Goal: Communication & Community: Share content

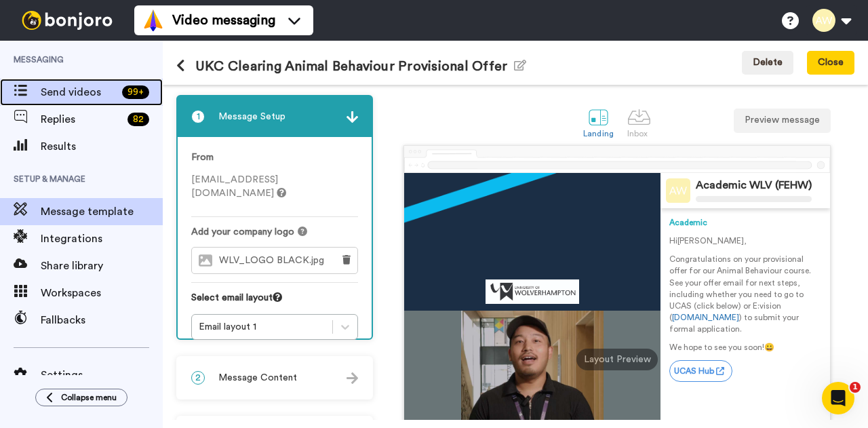
click at [68, 92] on span "Send videos" at bounding box center [79, 92] width 76 height 16
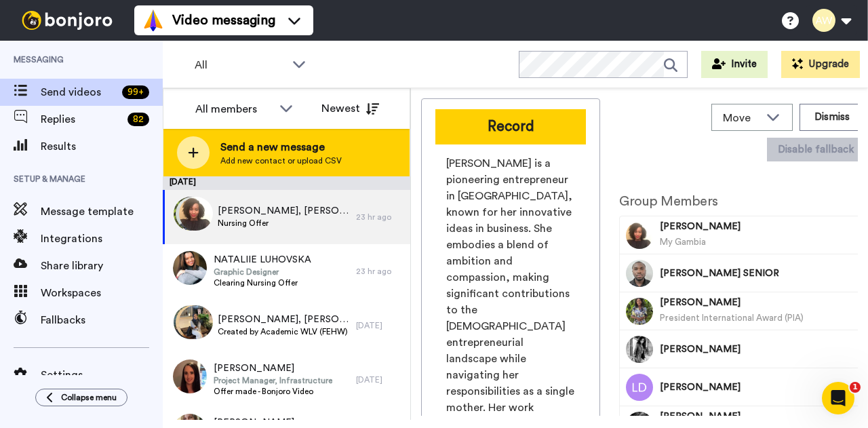
click at [275, 147] on span "Send a new message" at bounding box center [280, 147] width 121 height 16
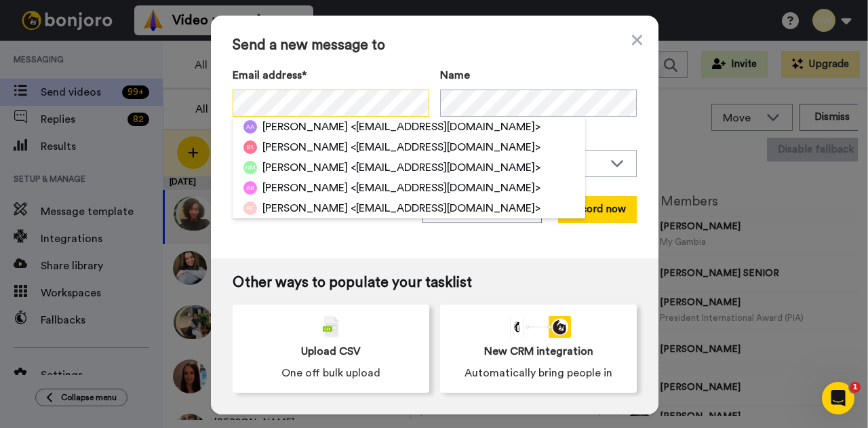
scroll to position [68, 0]
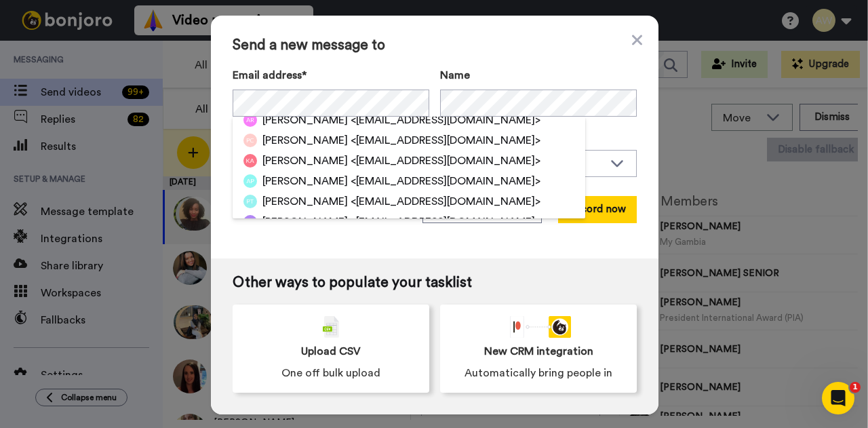
click at [571, 254] on div "Send a new message to Email address* Aaron Aaron <aarondeepak11@gmail.com> Bimi…" at bounding box center [434, 137] width 447 height 243
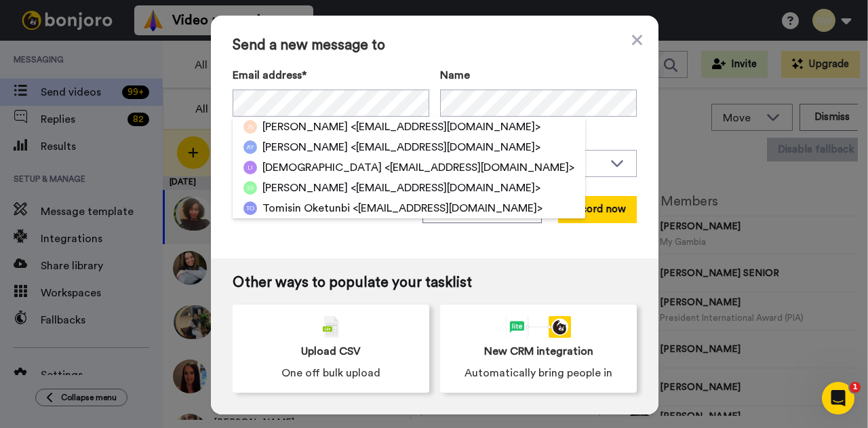
scroll to position [0, 0]
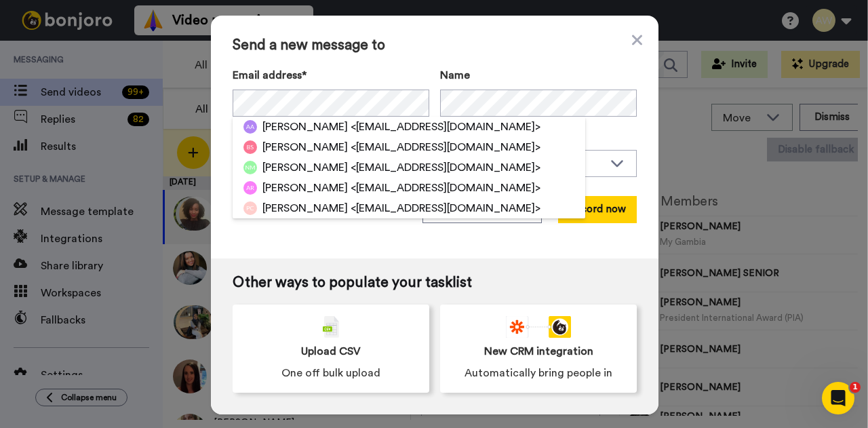
click at [365, 246] on div "Send a new message to Email address* Aaron Aaron <aarondeepak11@gmail.com> Bimi…" at bounding box center [434, 137] width 447 height 243
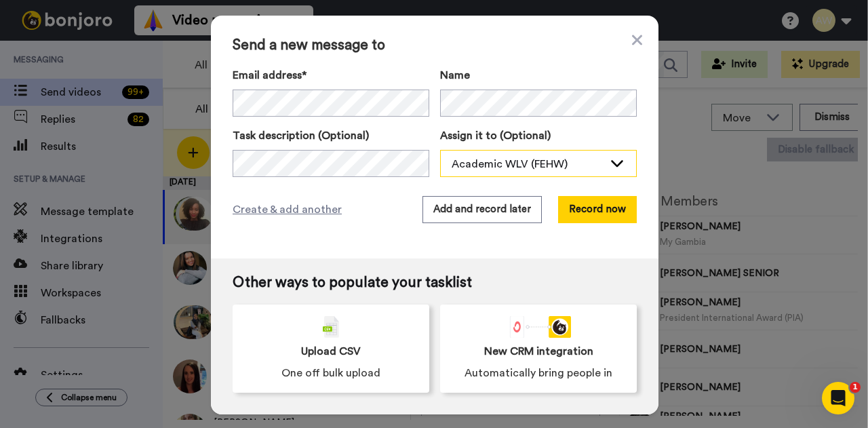
click at [552, 160] on div "Academic WLV (FEHW)" at bounding box center [527, 164] width 152 height 16
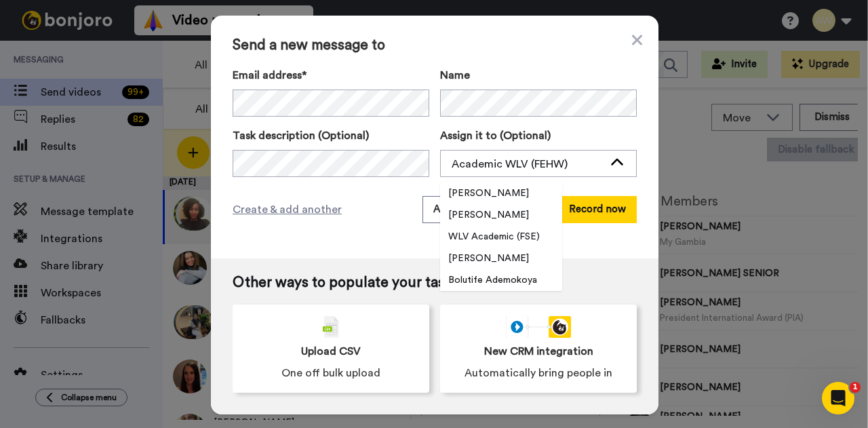
scroll to position [7, 0]
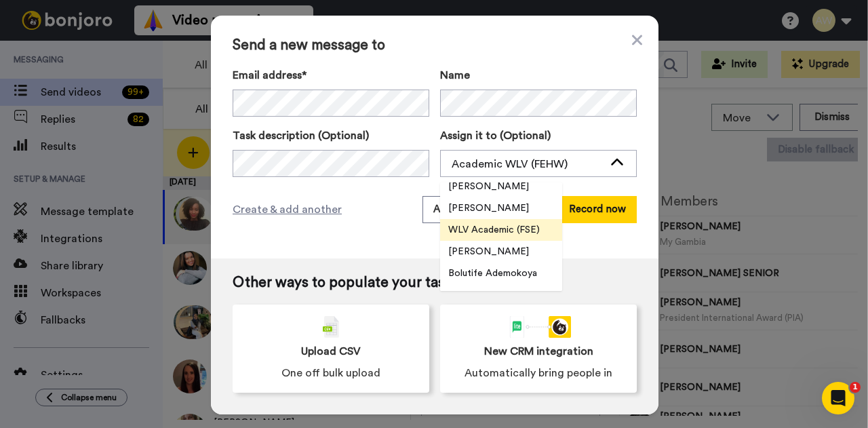
click at [513, 228] on span "WLV Academic (FSE)" at bounding box center [494, 230] width 108 height 14
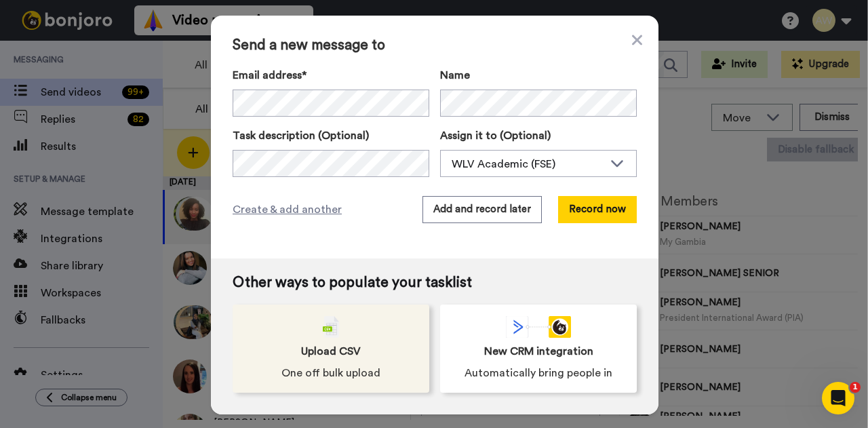
click at [335, 353] on span "Upload CSV" at bounding box center [331, 351] width 60 height 16
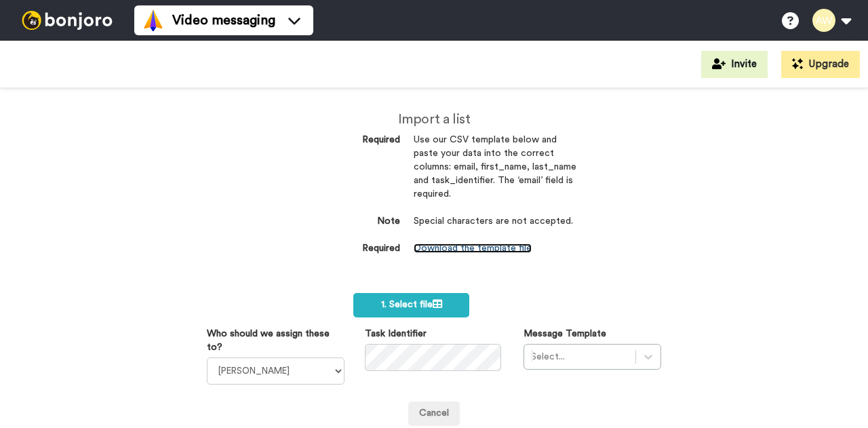
drag, startPoint x: 0, startPoint y: 0, endPoint x: 464, endPoint y: 246, distance: 525.4
click at [464, 246] on link "Download the template file" at bounding box center [472, 247] width 118 height 9
click at [483, 246] on link "Download the template file" at bounding box center [472, 247] width 118 height 9
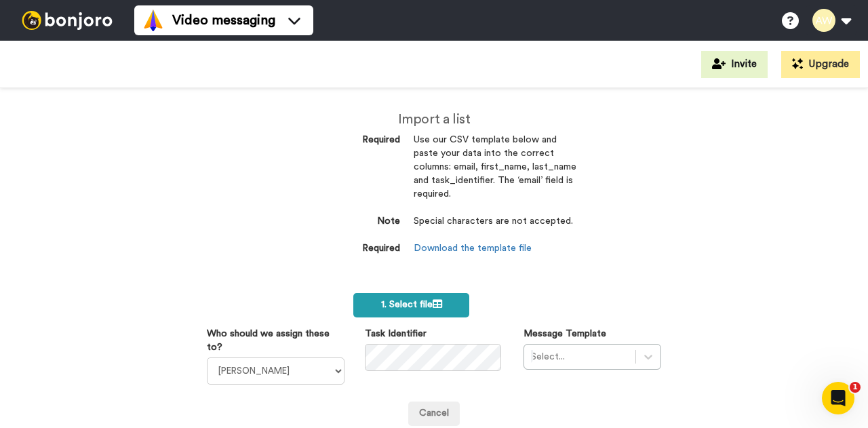
click at [436, 307] on icon at bounding box center [436, 303] width 9 height 9
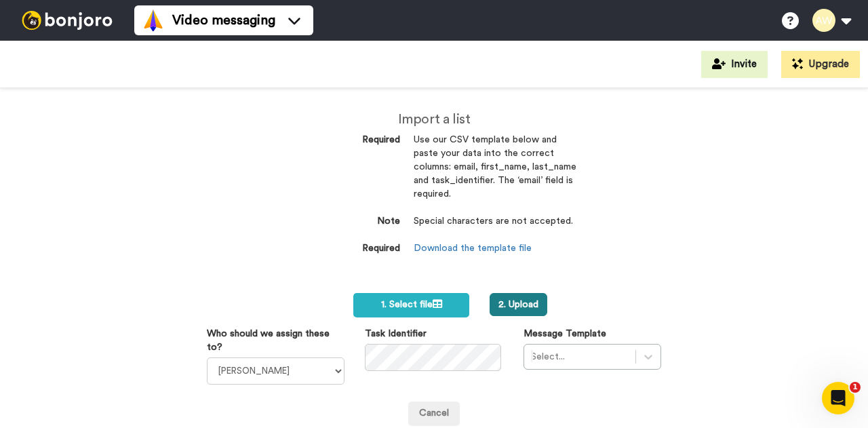
click at [513, 306] on button "2. Upload" at bounding box center [518, 304] width 58 height 23
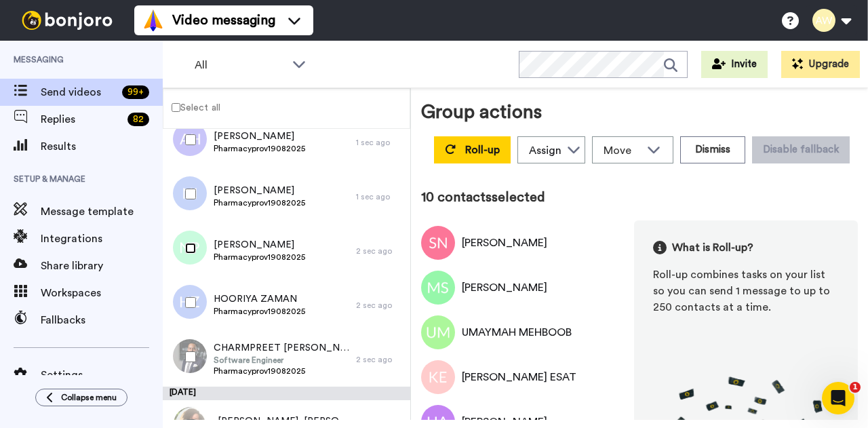
scroll to position [474, 0]
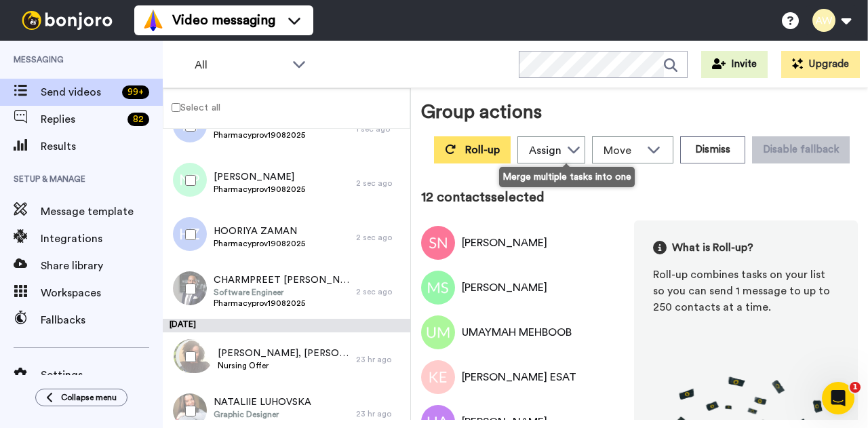
click at [500, 153] on span "Roll-up" at bounding box center [482, 149] width 35 height 11
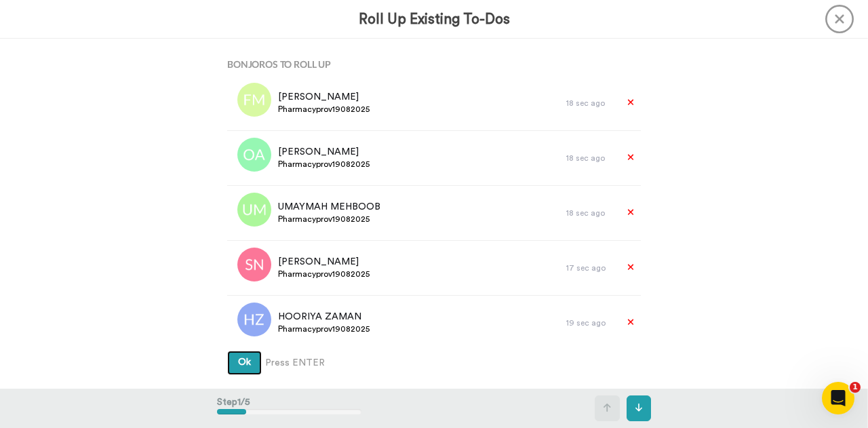
click at [246, 369] on button "Ok" at bounding box center [244, 362] width 35 height 24
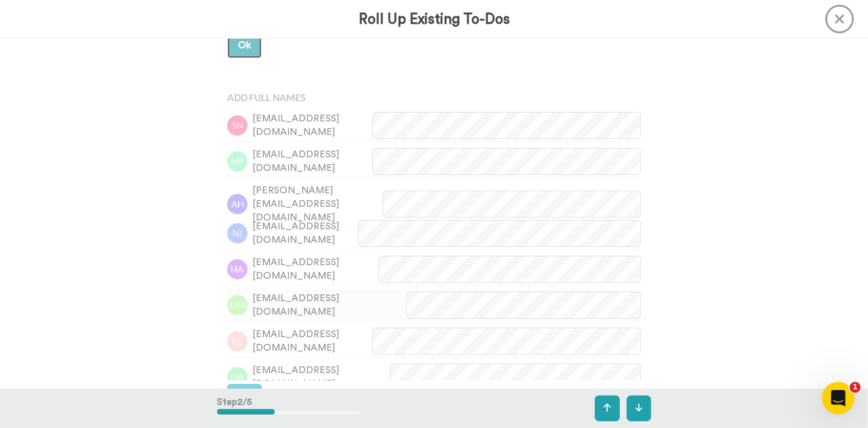
scroll to position [350, 0]
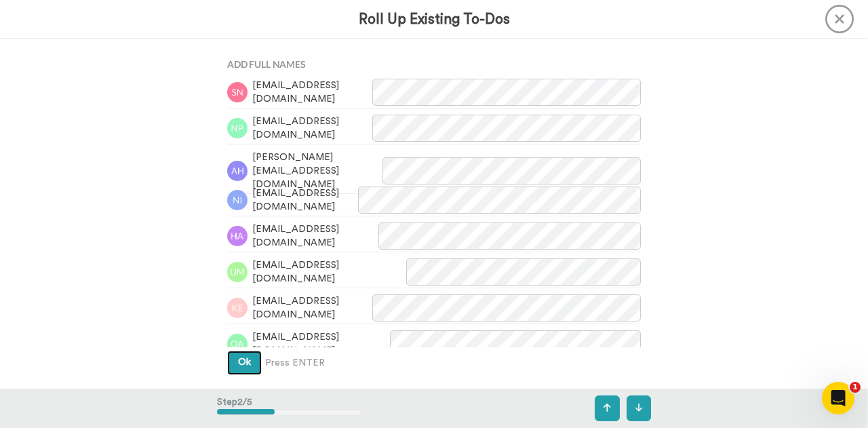
click at [243, 359] on span "Ok" at bounding box center [244, 361] width 13 height 9
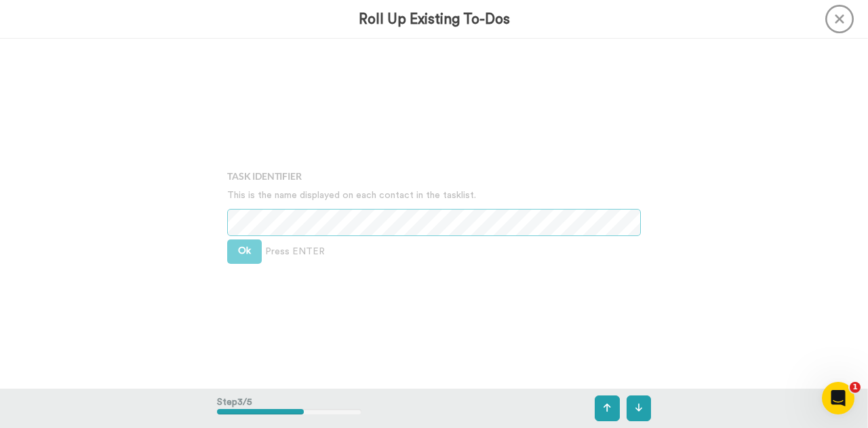
scroll to position [699, 0]
click at [238, 250] on span "Ok" at bounding box center [244, 249] width 13 height 9
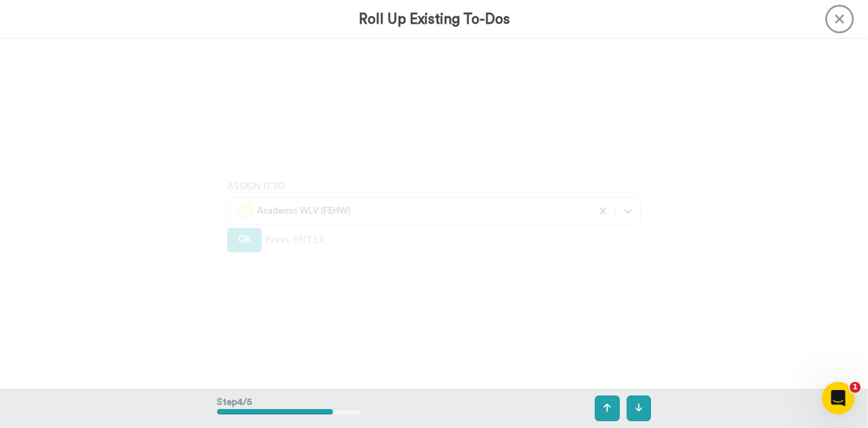
scroll to position [1049, 0]
click at [621, 213] on icon at bounding box center [628, 211] width 14 height 14
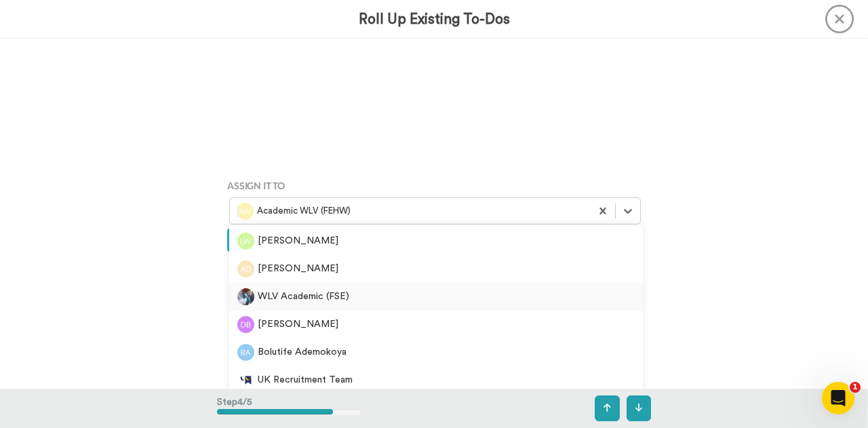
click at [282, 299] on div "WLV Academic (FSE)" at bounding box center [435, 296] width 397 height 17
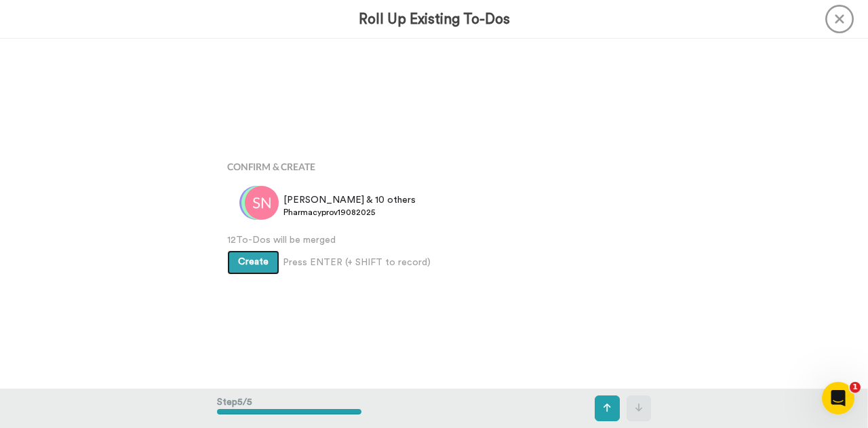
scroll to position [1399, 0]
click at [255, 266] on button "Create" at bounding box center [253, 261] width 52 height 24
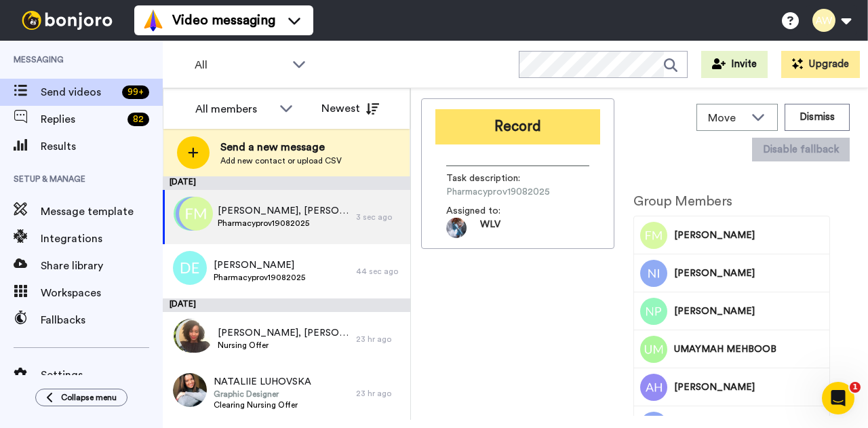
click at [502, 128] on button "Record" at bounding box center [517, 126] width 165 height 35
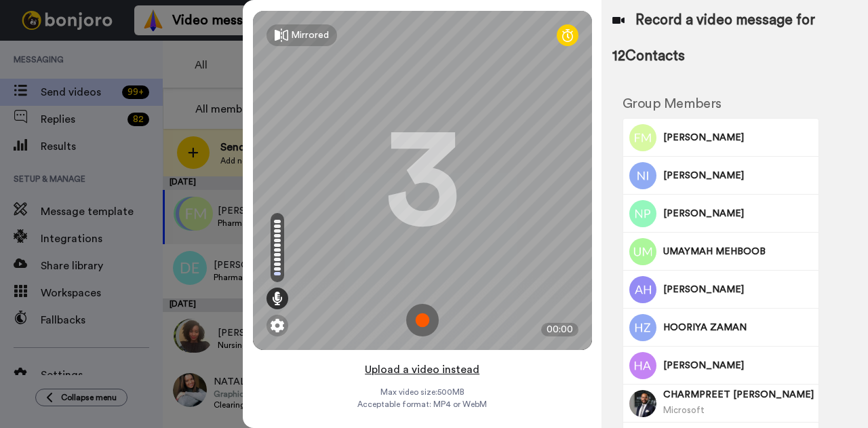
click at [416, 371] on button "Upload a video instead" at bounding box center [422, 370] width 123 height 18
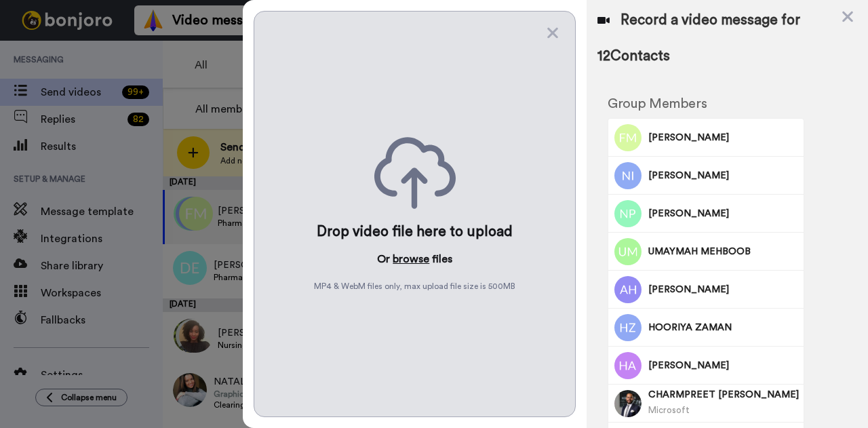
click at [411, 253] on button "browse" at bounding box center [410, 259] width 37 height 16
click at [411, 251] on button "browse" at bounding box center [410, 259] width 37 height 16
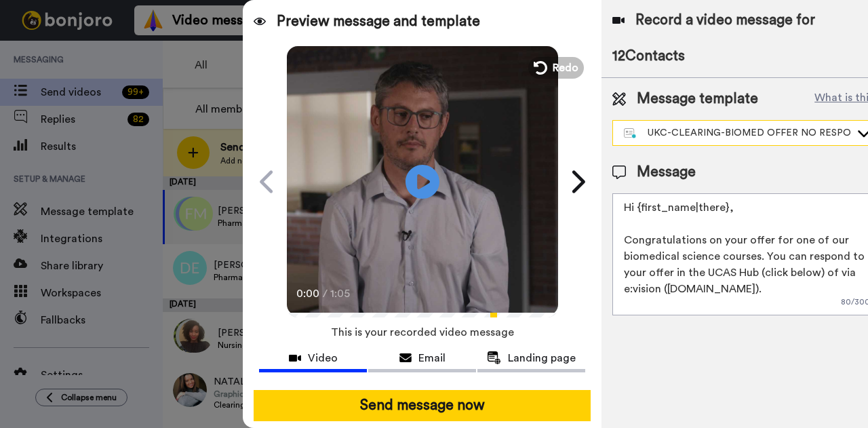
click at [863, 132] on icon at bounding box center [863, 133] width 16 height 14
drag, startPoint x: 519, startPoint y: 12, endPoint x: 462, endPoint y: 26, distance: 58.7
click at [462, 26] on div "Preview message and template" at bounding box center [422, 16] width 358 height 33
drag, startPoint x: 263, startPoint y: 55, endPoint x: 254, endPoint y: 55, distance: 8.8
click at [254, 55] on div "Play/Pause 0:00 / 1:05" at bounding box center [422, 181] width 339 height 271
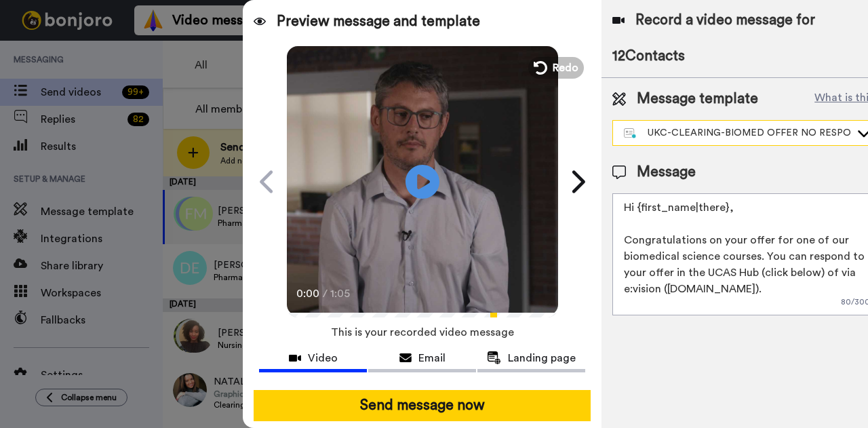
click at [862, 129] on icon at bounding box center [863, 133] width 16 height 14
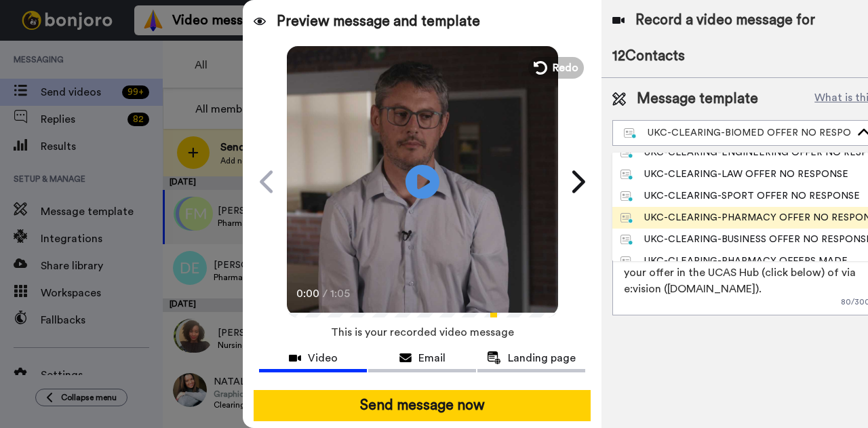
scroll to position [339, 0]
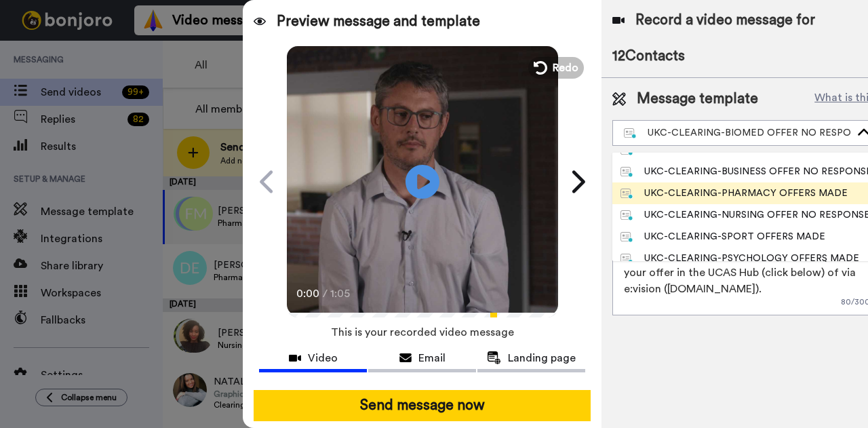
click at [714, 195] on div "UKC-CLEARING-PHARMACY OFFERS MADE" at bounding box center [733, 193] width 227 height 14
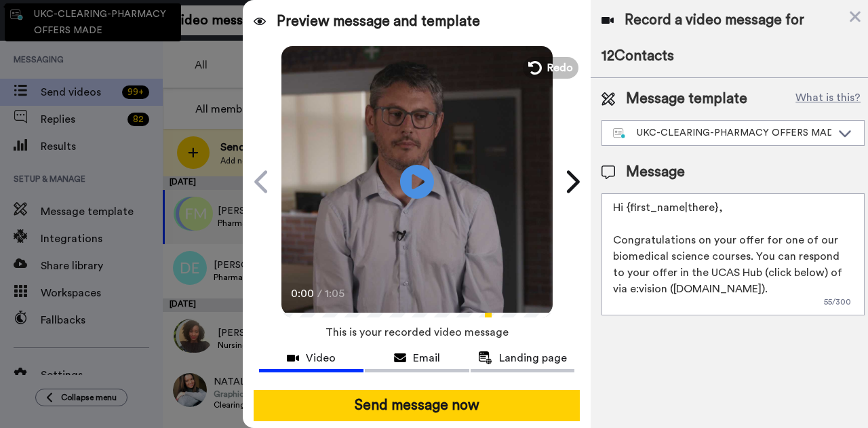
type textarea "Hi {first_name|there}, Congratulations on your provisional offer for our pharma…"
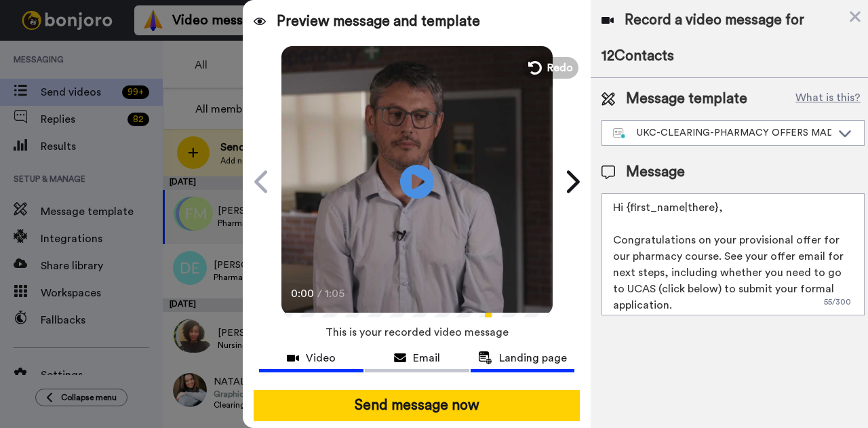
scroll to position [21, 0]
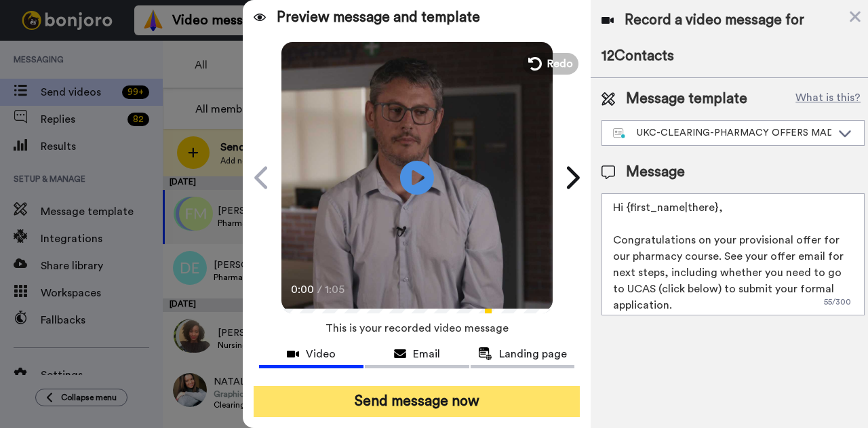
click at [497, 386] on button "Send message now" at bounding box center [416, 401] width 326 height 31
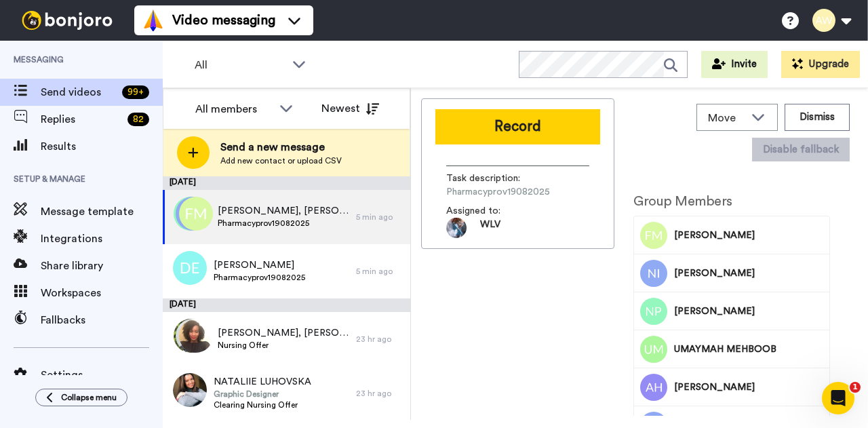
scroll to position [0, 0]
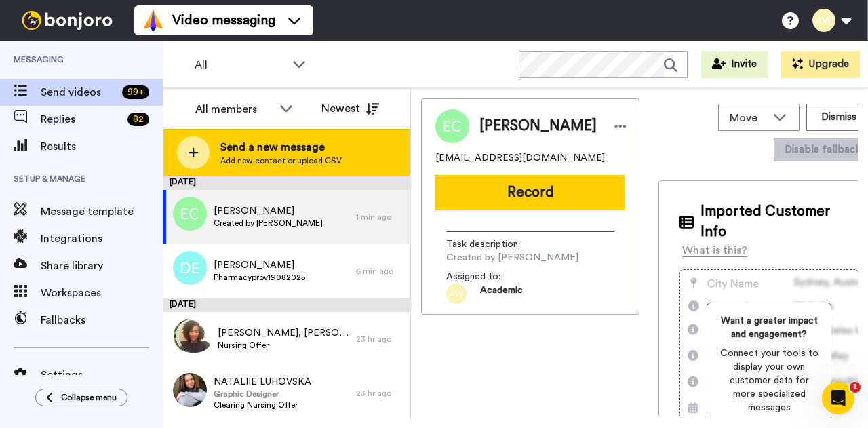
click at [287, 144] on span "Send a new message" at bounding box center [280, 147] width 121 height 16
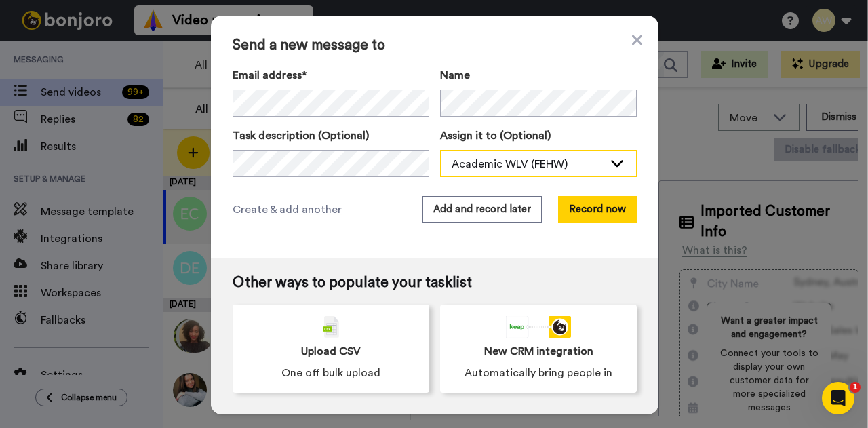
click at [564, 159] on div "Academic WLV (FEHW)" at bounding box center [527, 164] width 152 height 16
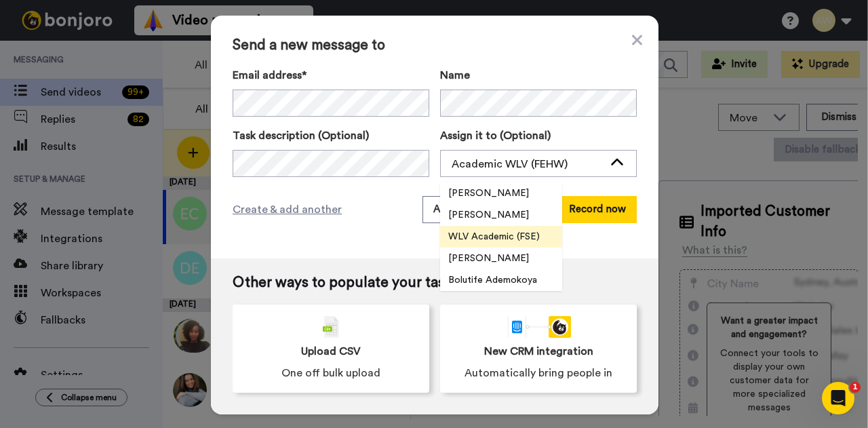
click at [514, 237] on span "WLV Academic (FSE)" at bounding box center [494, 237] width 108 height 14
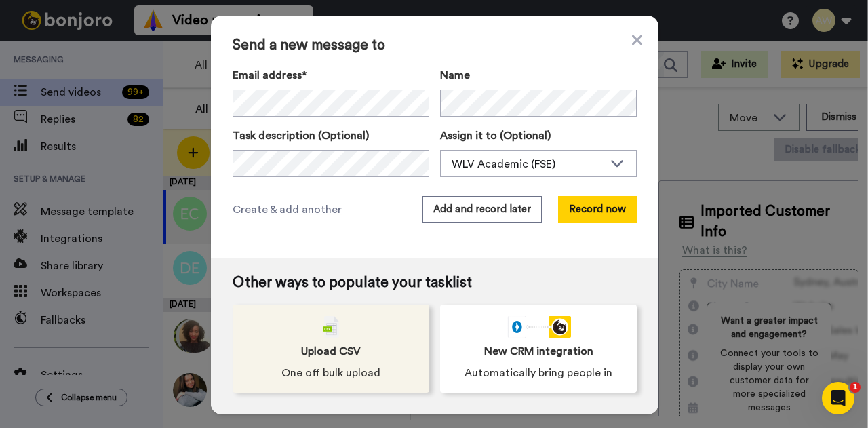
click at [331, 341] on div "Upload CSV One off bulk upload" at bounding box center [330, 348] width 197 height 88
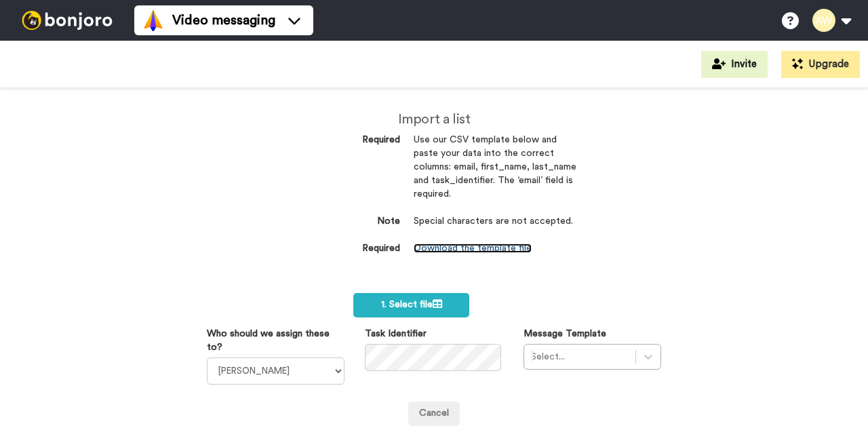
click at [438, 245] on link "Download the template file" at bounding box center [472, 247] width 118 height 9
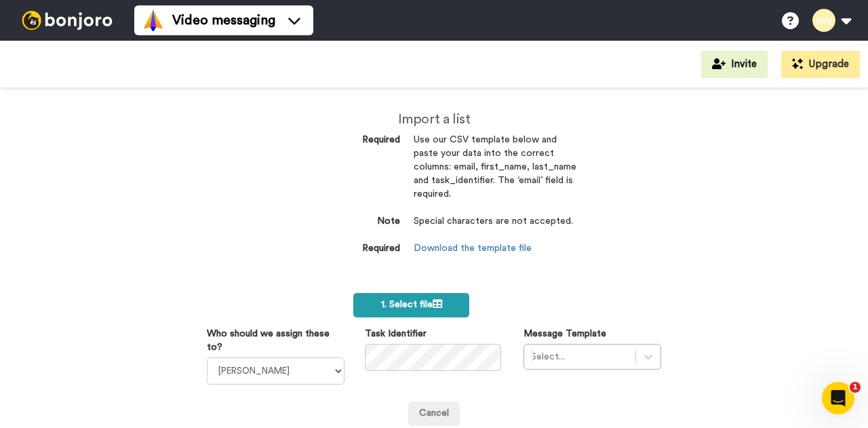
click at [404, 311] on label "1. Select file" at bounding box center [411, 305] width 116 height 24
click at [403, 300] on span "1. Select file" at bounding box center [411, 304] width 61 height 9
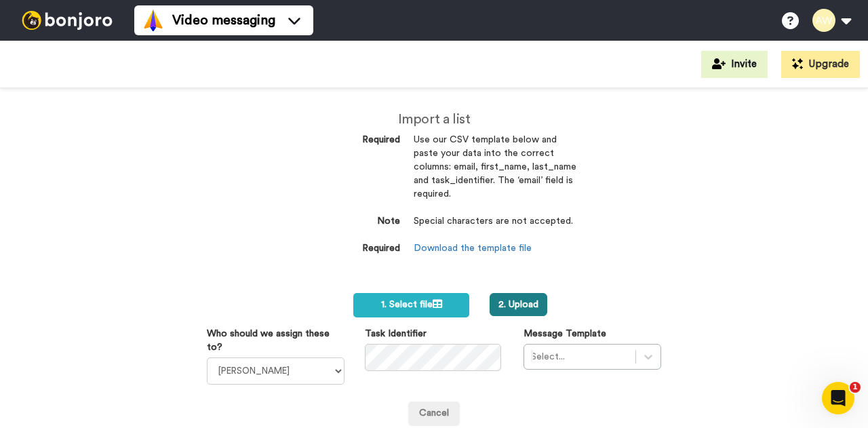
click at [518, 308] on button "2. Upload" at bounding box center [518, 304] width 58 height 23
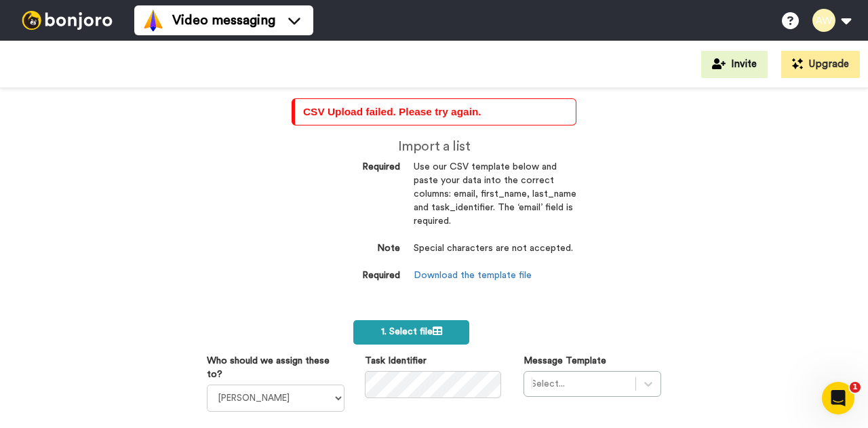
scroll to position [68, 0]
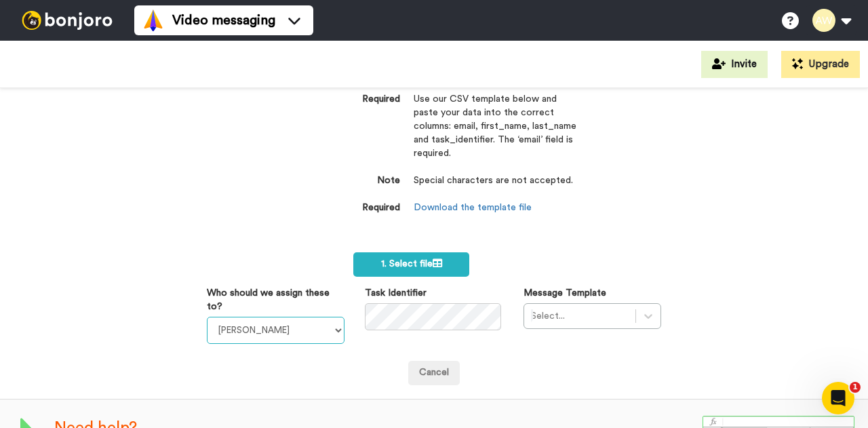
click at [331, 333] on select "[PERSON_NAME] [PERSON_NAME] WLV Academic (FSE) [PERSON_NAME] Ademokoya UK Recru…" at bounding box center [276, 330] width 138 height 27
select select "170d0068-3391-4cda-abdc-b112f357b55a"
click at [207, 317] on select "[PERSON_NAME] [PERSON_NAME] WLV Academic (FSE) [PERSON_NAME] Ademokoya UK Recru…" at bounding box center [276, 330] width 138 height 27
click at [439, 264] on label "1. Select file" at bounding box center [411, 264] width 116 height 24
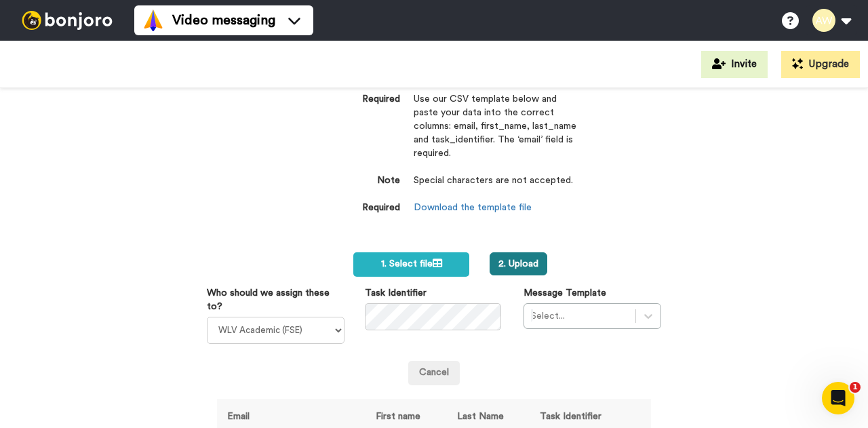
click at [511, 263] on button "2. Upload" at bounding box center [518, 263] width 58 height 23
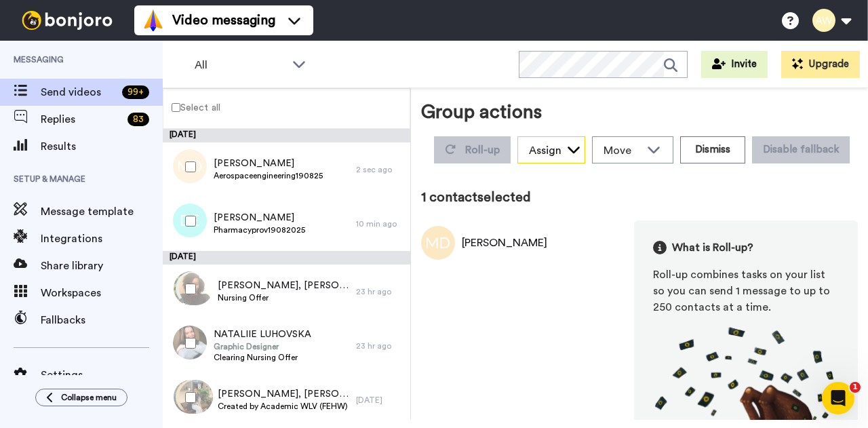
click at [584, 155] on div "Assign" at bounding box center [551, 150] width 66 height 27
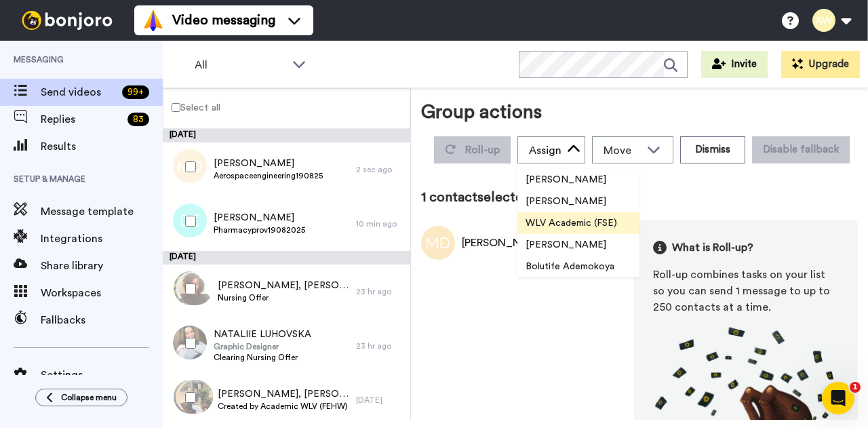
click at [625, 222] on span "WLV Academic (FSE)" at bounding box center [571, 223] width 108 height 14
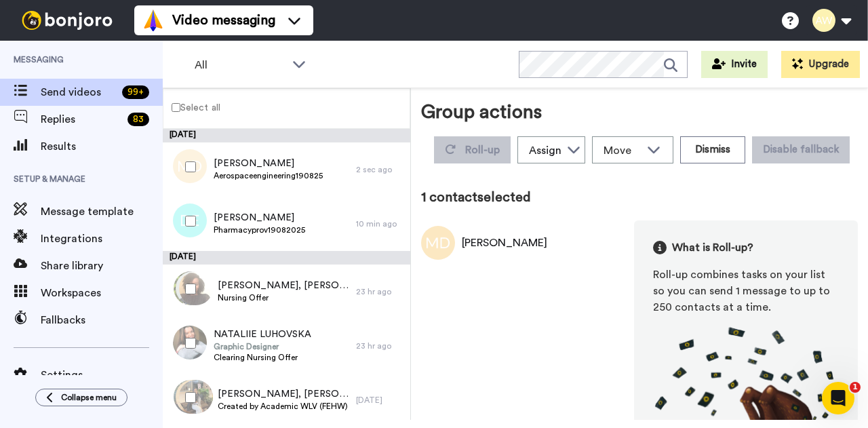
scroll to position [98, 0]
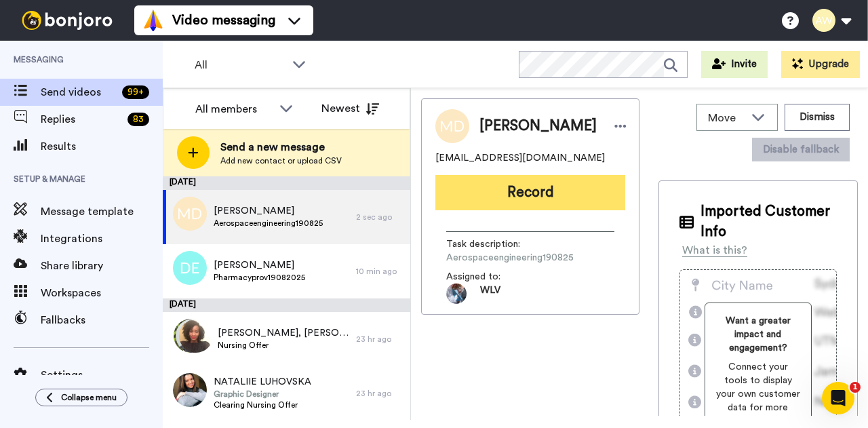
click at [501, 198] on button "Record" at bounding box center [530, 192] width 190 height 35
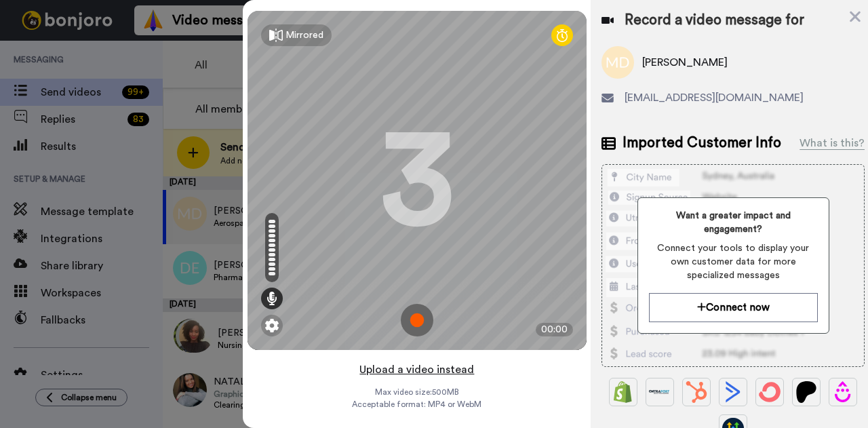
click at [401, 368] on button "Upload a video instead" at bounding box center [416, 370] width 123 height 18
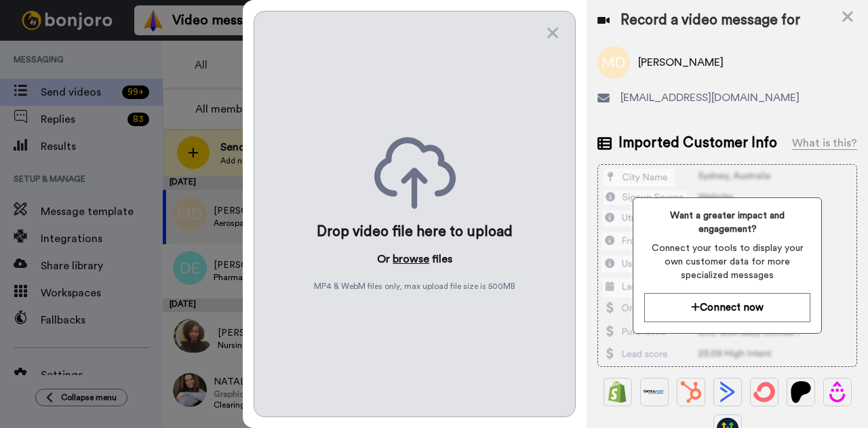
click at [409, 254] on button "browse" at bounding box center [410, 259] width 37 height 16
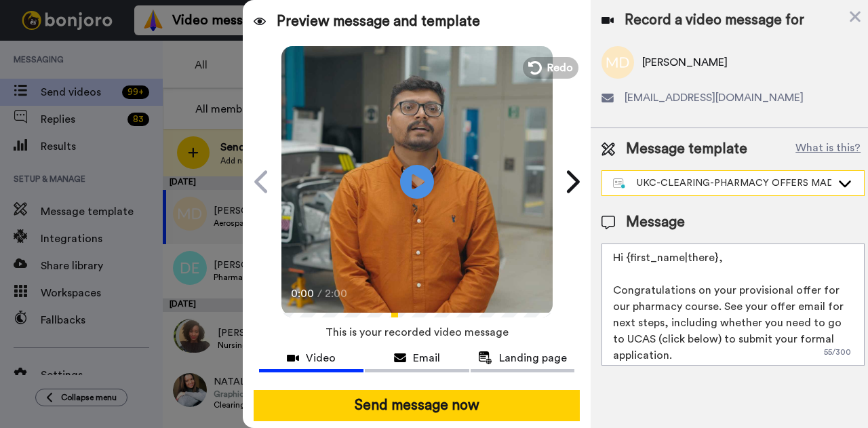
click at [849, 181] on icon at bounding box center [844, 183] width 16 height 14
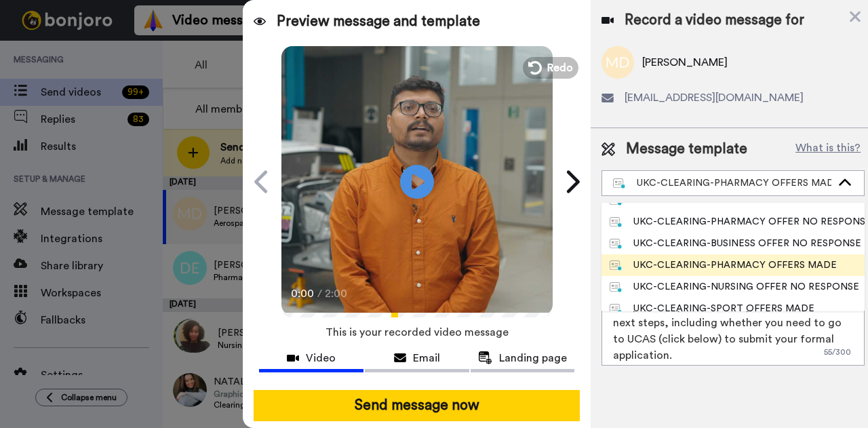
scroll to position [407, 0]
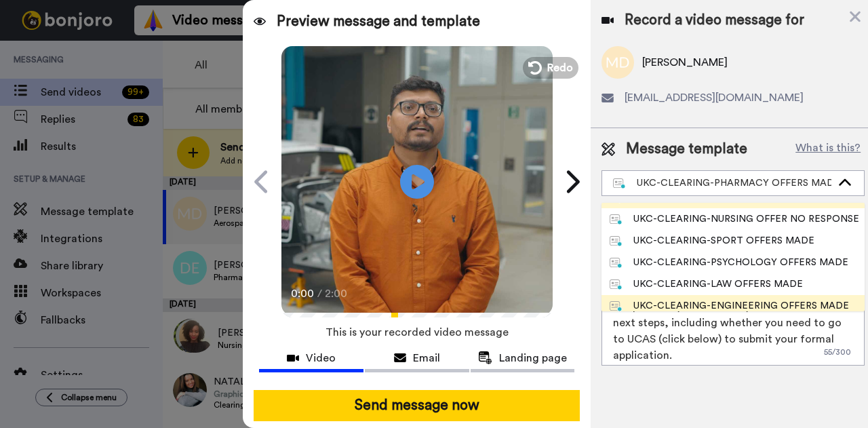
click at [739, 299] on div "UKC-CLEARING-ENGINEERING OFFERS MADE" at bounding box center [728, 306] width 239 height 14
type textarea "Hi {first_name|there}, Congratulations on your provisional offer for one of our…"
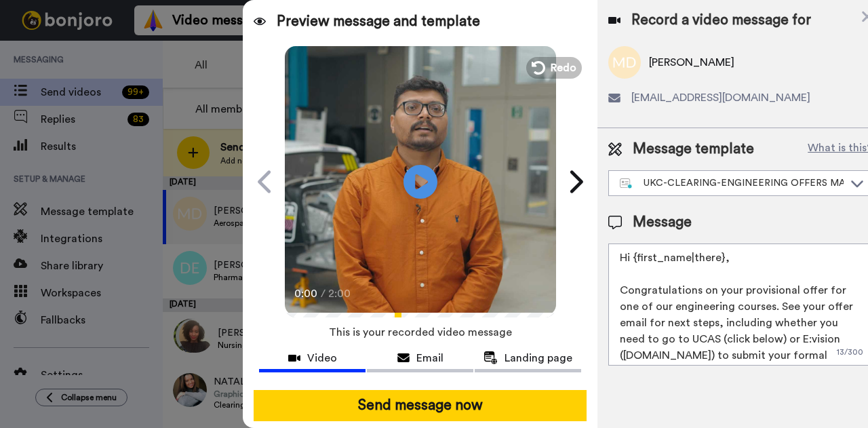
scroll to position [52, 0]
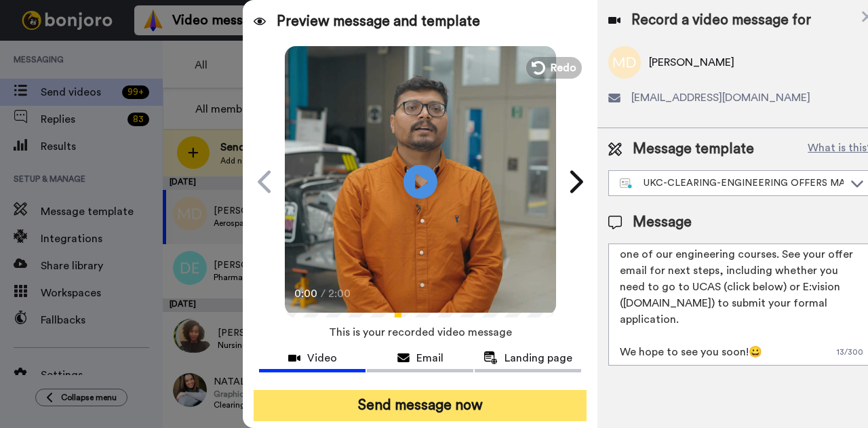
click at [474, 401] on button "Send message now" at bounding box center [419, 405] width 333 height 31
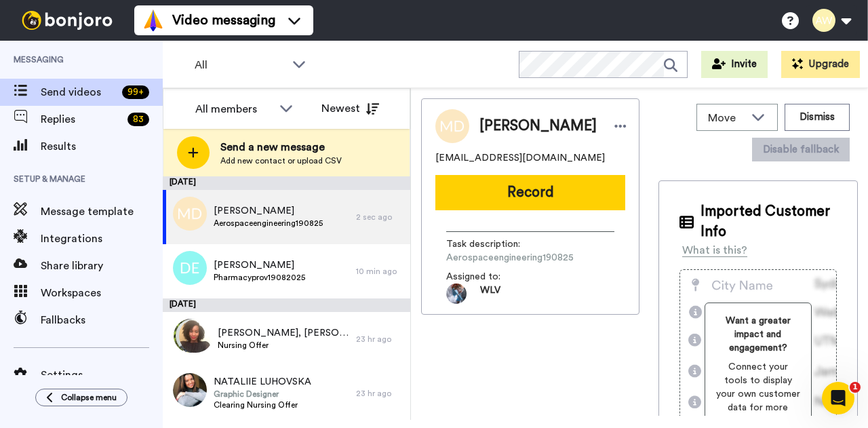
scroll to position [0, 0]
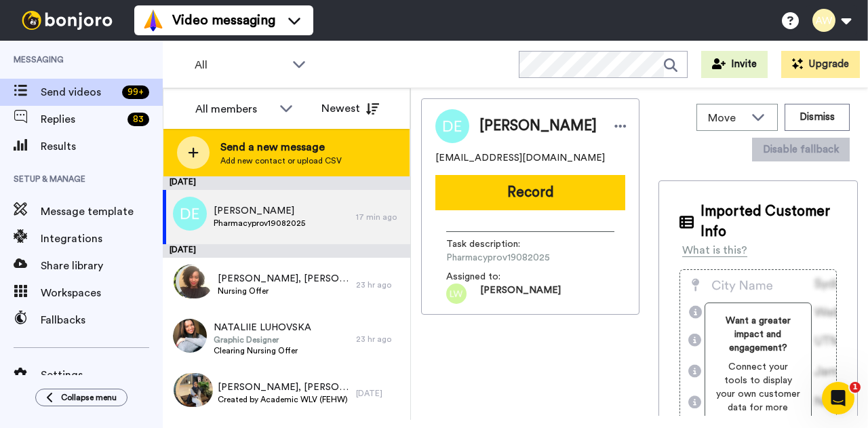
click at [363, 162] on div "Send a new message Add new contact or upload CSV" at bounding box center [286, 152] width 246 height 47
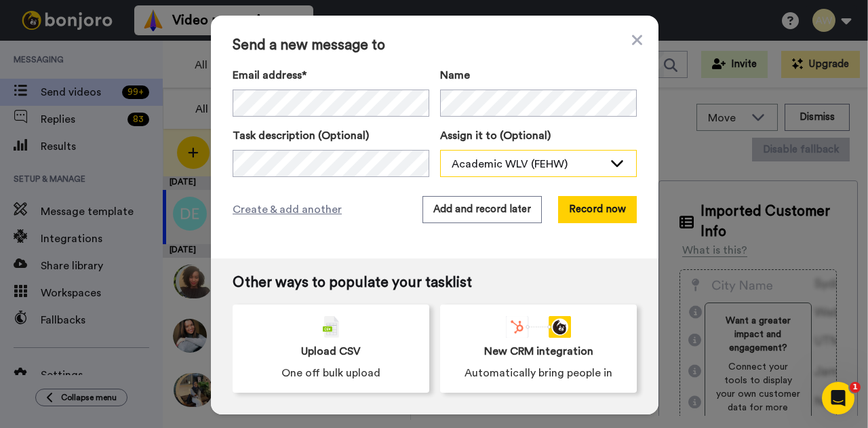
click at [562, 161] on div "Academic WLV (FEHW)" at bounding box center [527, 164] width 152 height 16
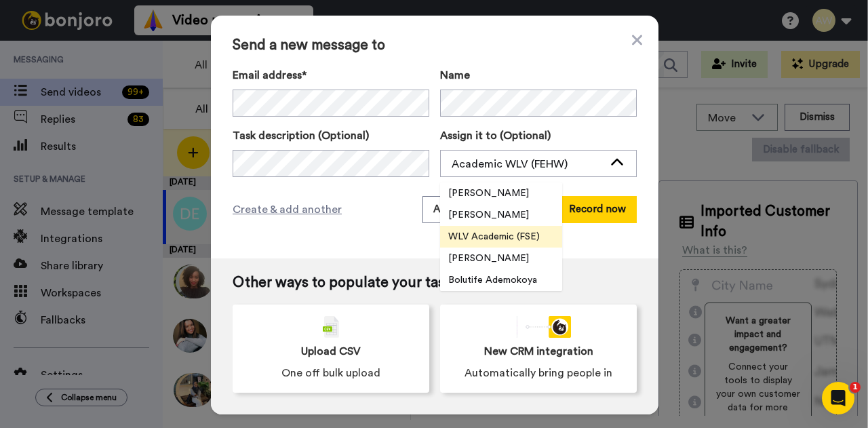
click at [495, 233] on span "WLV Academic (FSE)" at bounding box center [494, 237] width 108 height 14
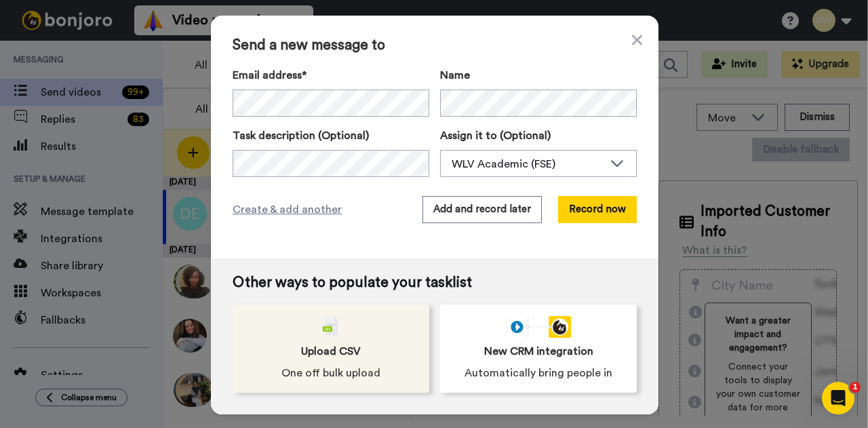
click at [350, 366] on span "One off bulk upload" at bounding box center [330, 373] width 99 height 16
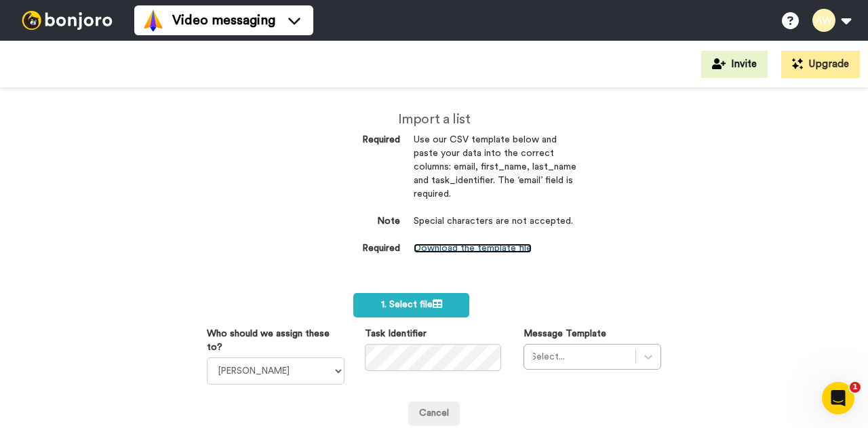
click at [447, 243] on link "Download the template file" at bounding box center [472, 247] width 118 height 9
click at [323, 368] on select "[PERSON_NAME] [PERSON_NAME] WLV Academic (FSE) [PERSON_NAME] Ademokoya UK Recru…" at bounding box center [276, 370] width 138 height 27
select select "170d0068-3391-4cda-abdc-b112f357b55a"
click at [207, 357] on select "[PERSON_NAME] [PERSON_NAME] WLV Academic (FSE) [PERSON_NAME] Ademokoya UK Recru…" at bounding box center [276, 370] width 138 height 27
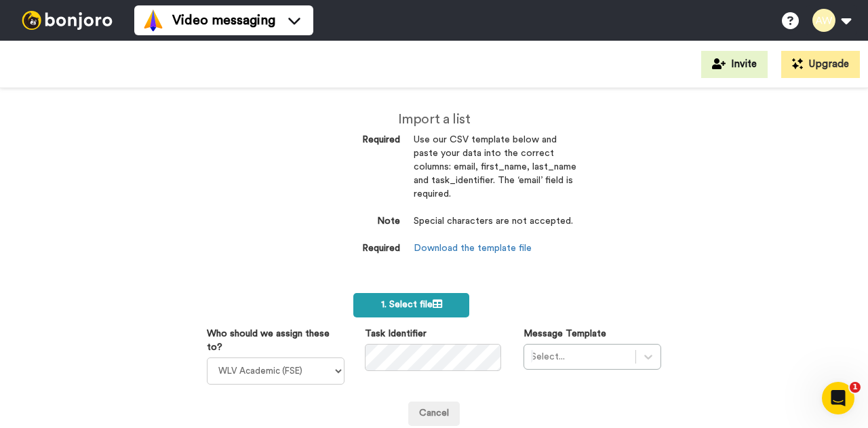
click at [412, 308] on span "1. Select file" at bounding box center [411, 304] width 61 height 9
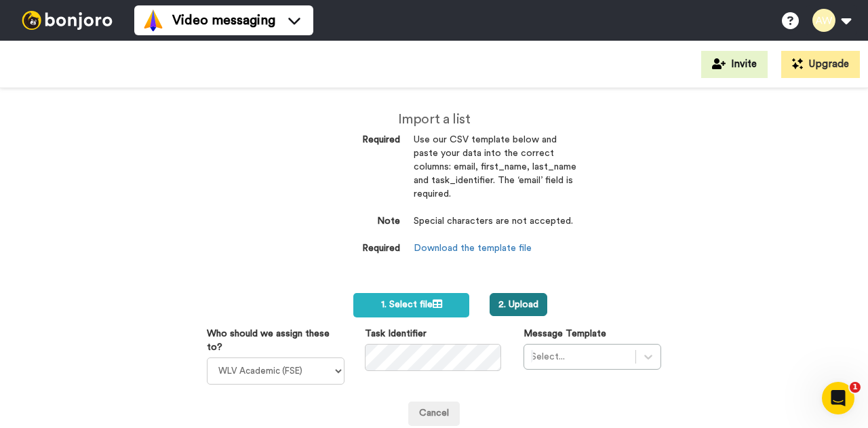
click at [502, 304] on button "2. Upload" at bounding box center [518, 304] width 58 height 23
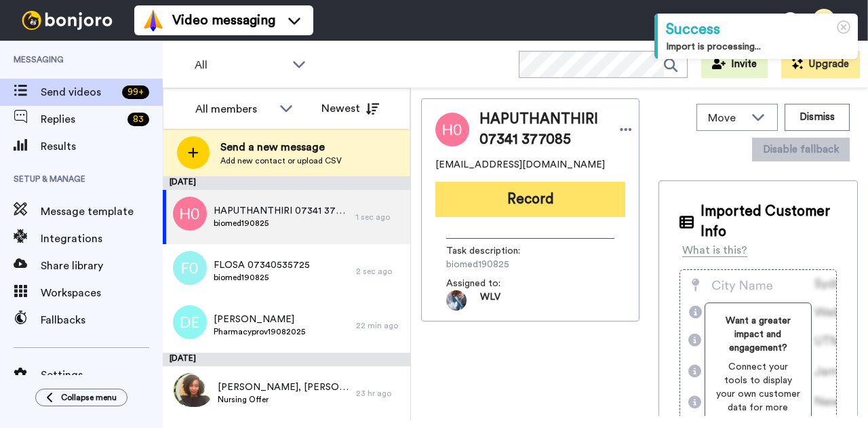
click at [472, 200] on button "Record" at bounding box center [530, 199] width 190 height 35
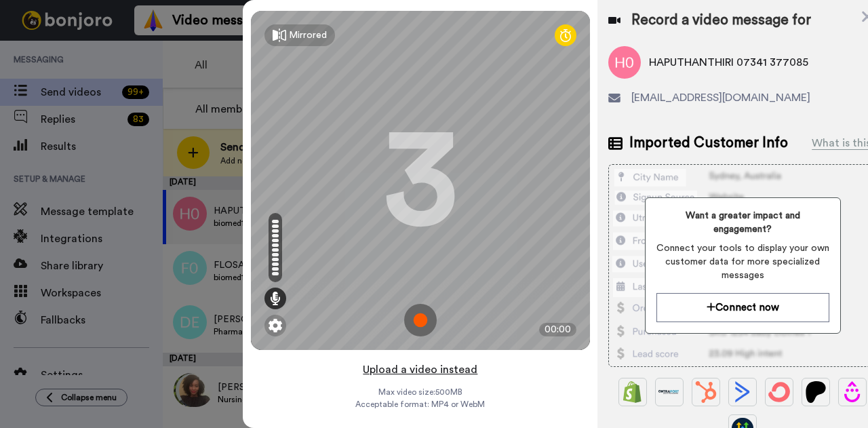
click at [413, 366] on button "Upload a video instead" at bounding box center [420, 370] width 123 height 18
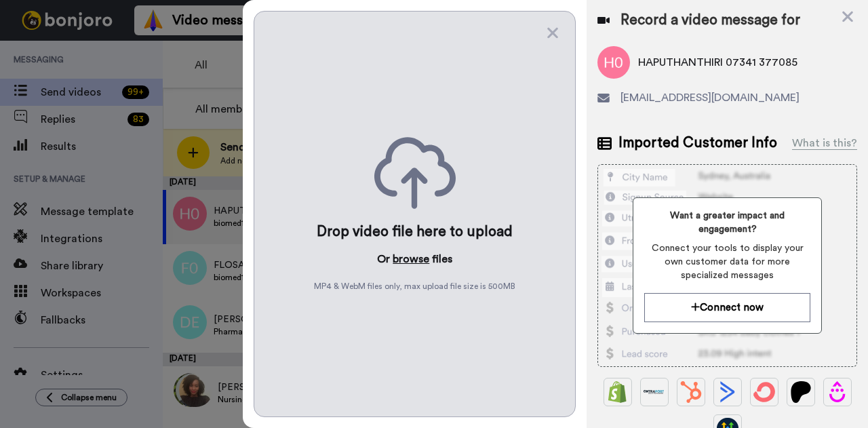
click at [413, 257] on button "browse" at bounding box center [410, 259] width 37 height 16
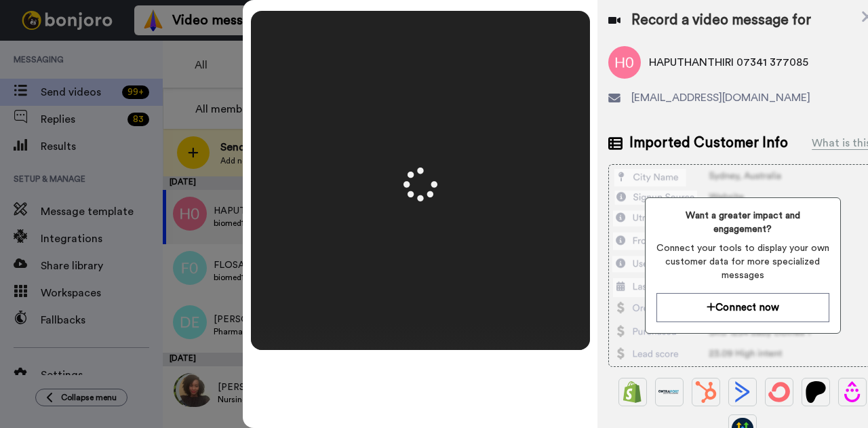
click at [784, 110] on div "HAPUTHANTHIRI 07341 377085 [EMAIL_ADDRESS][DOMAIN_NAME]" at bounding box center [742, 81] width 268 height 70
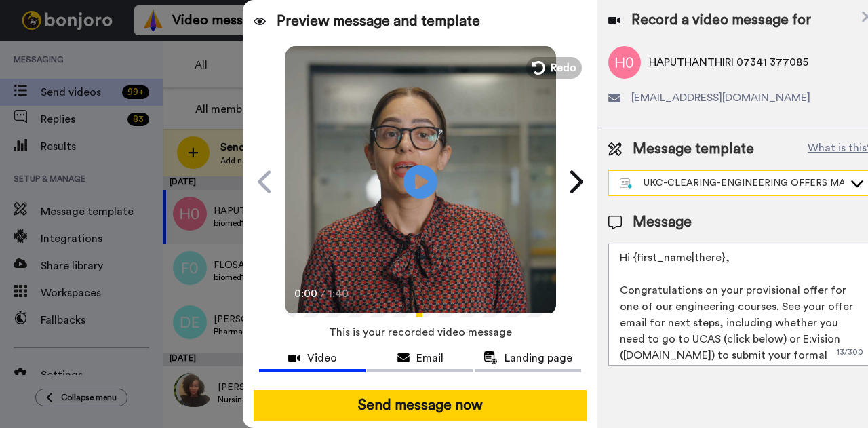
click at [792, 189] on div "UKC-CLEARING-ENGINEERING OFFERS MADE" at bounding box center [742, 183] width 267 height 24
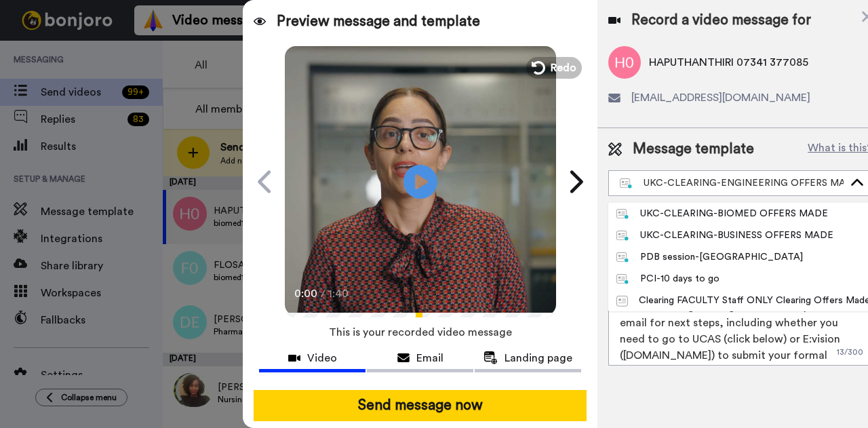
scroll to position [474, 0]
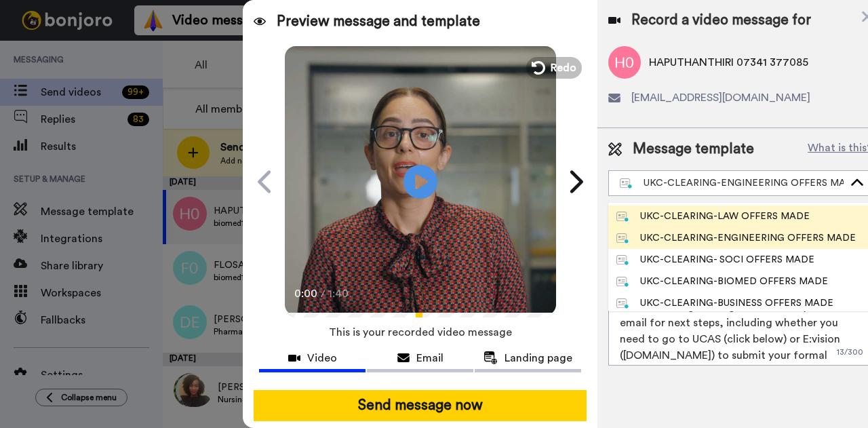
click at [765, 284] on div "UKC-CLEARING-BIOMED OFFERS MADE" at bounding box center [721, 282] width 211 height 14
type textarea "Hi {first_name|there}, Congratulations on your provisional offer for our Biomed…"
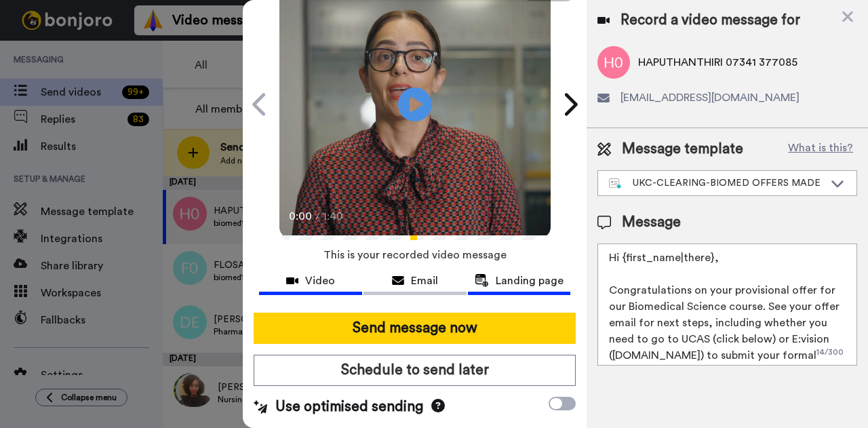
scroll to position [26, 0]
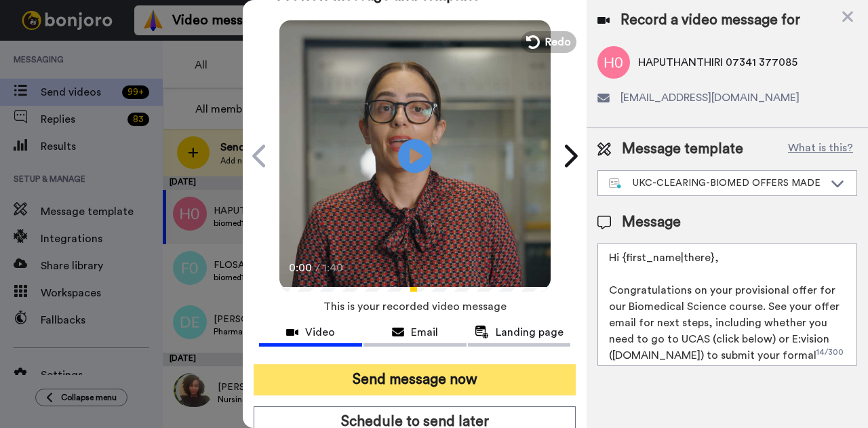
click at [439, 375] on button "Send message now" at bounding box center [414, 379] width 322 height 31
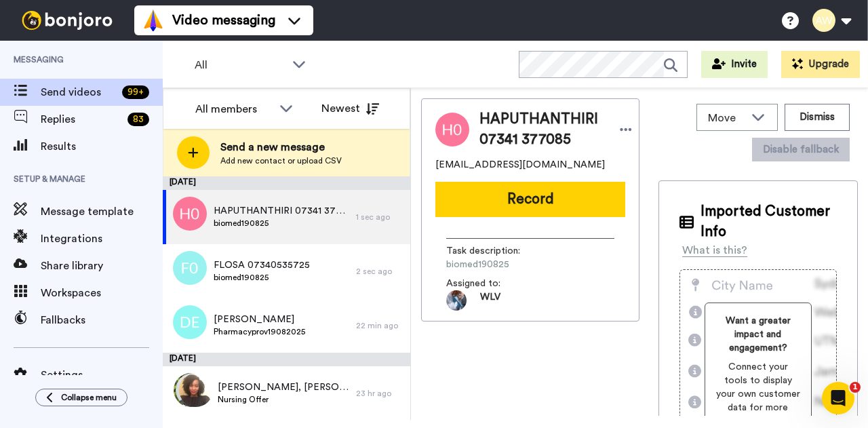
scroll to position [0, 0]
